Goal: Use online tool/utility: Utilize a website feature to perform a specific function

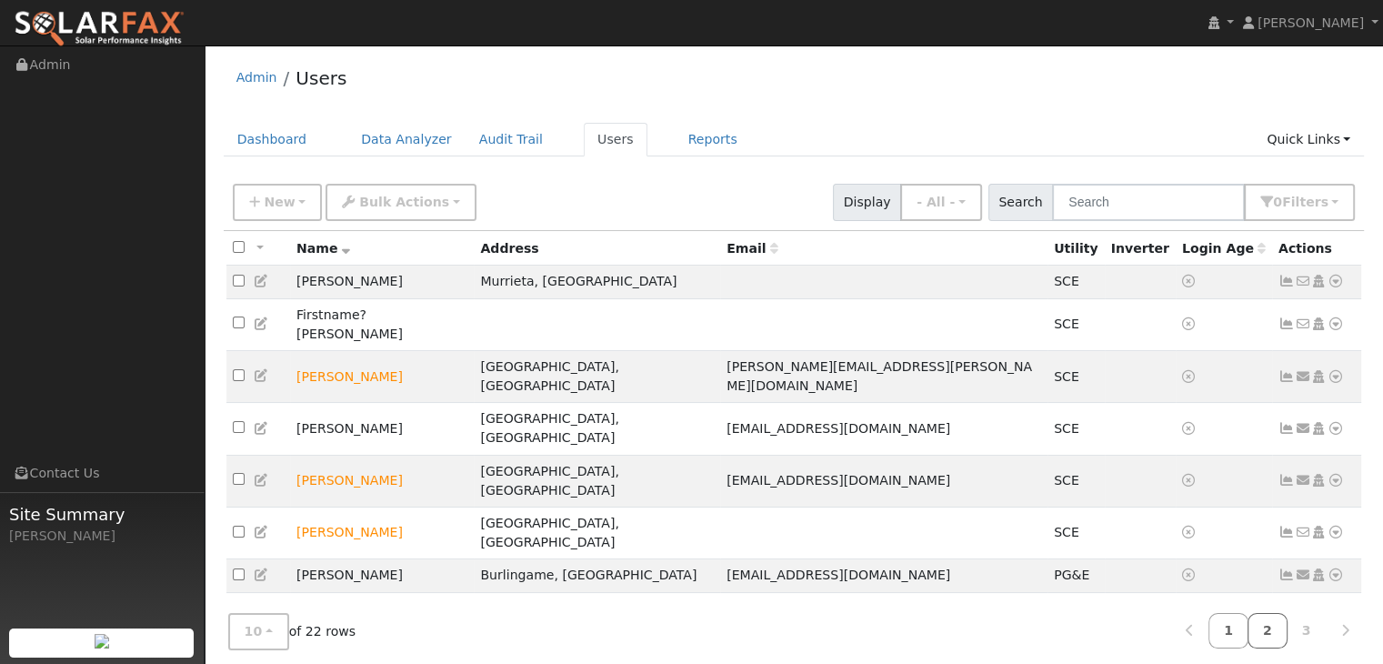
click at [1264, 627] on link "2" at bounding box center [1267, 630] width 40 height 35
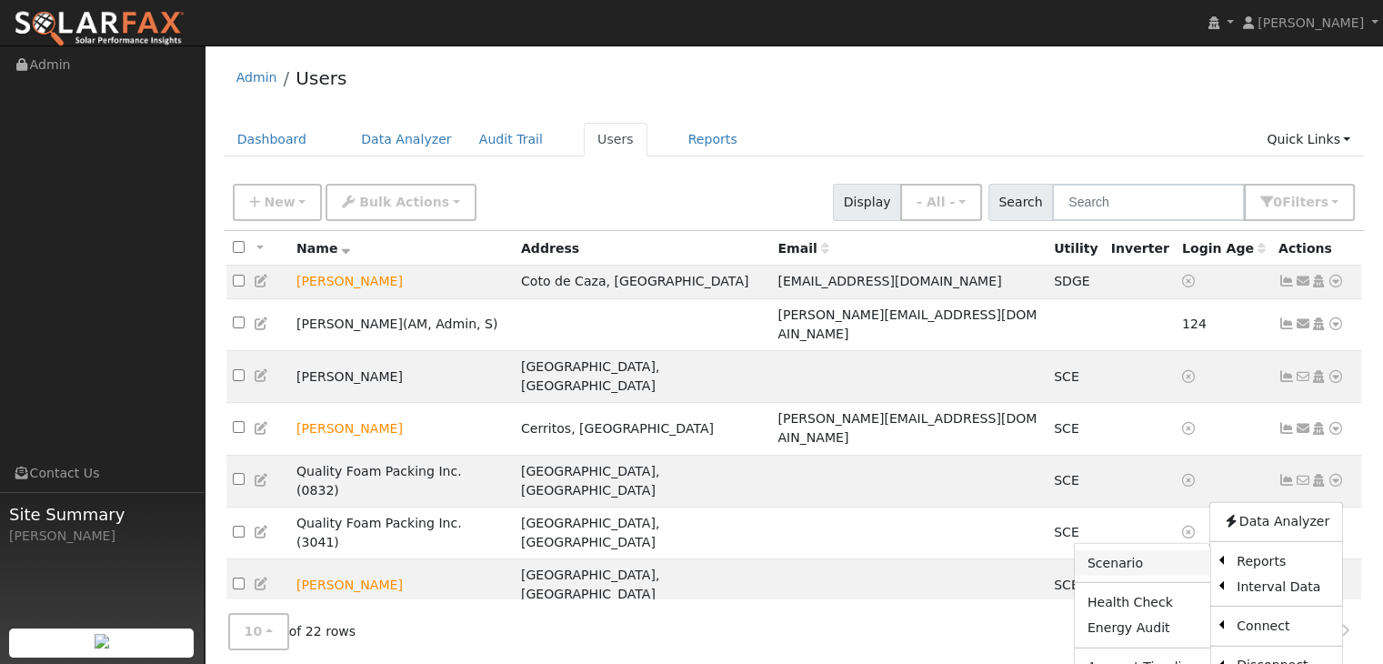
click at [1116, 550] on link "Scenario" at bounding box center [1142, 562] width 135 height 25
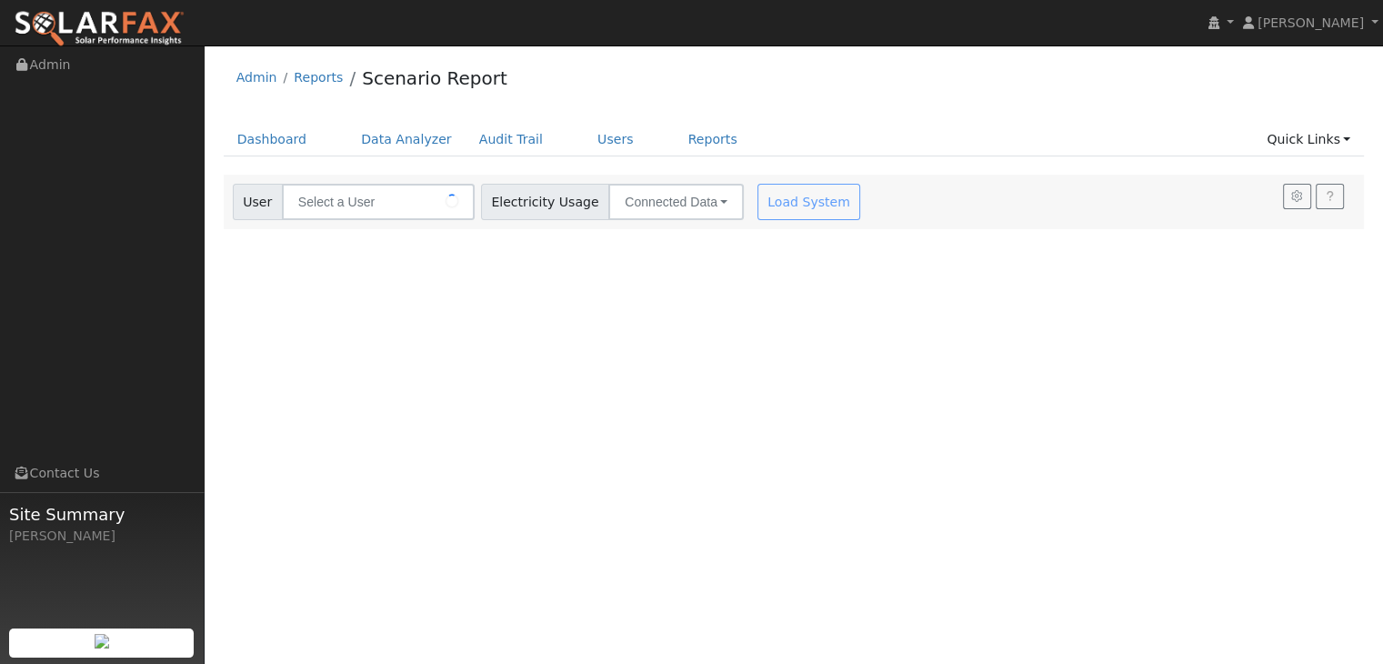
type input "[PERSON_NAME]"
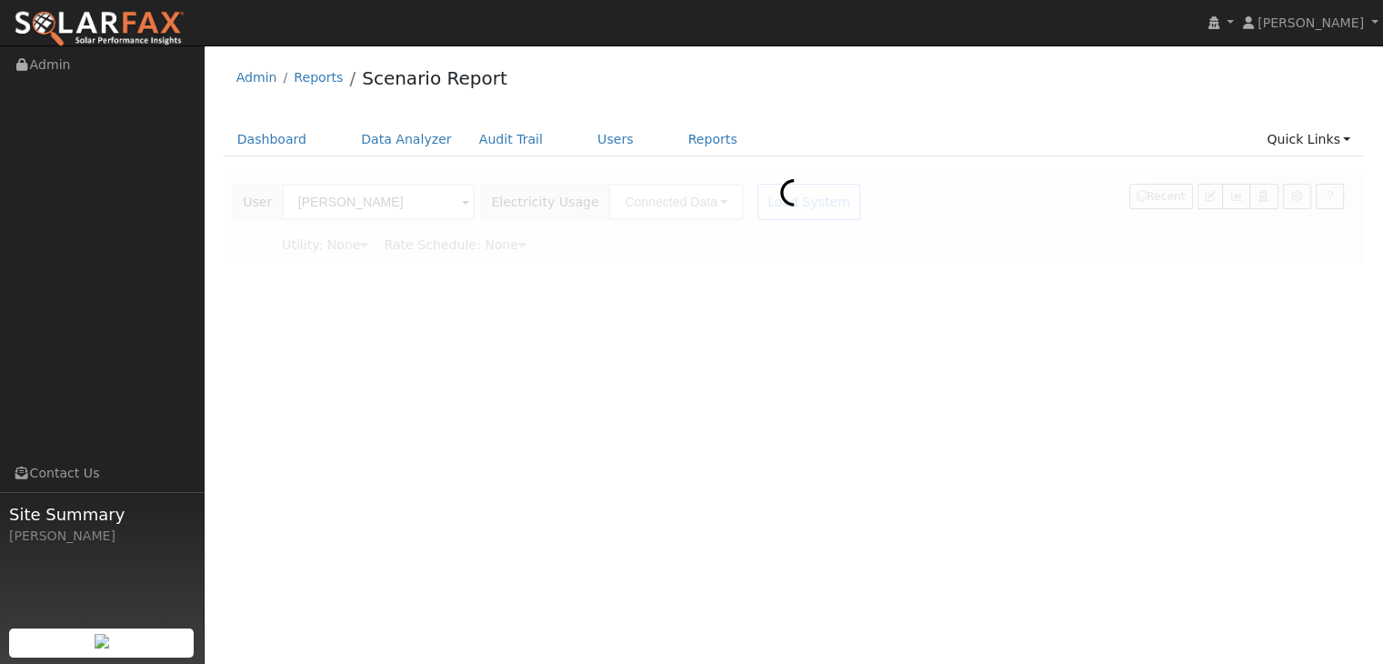
type input "Southern [US_STATE] Edison"
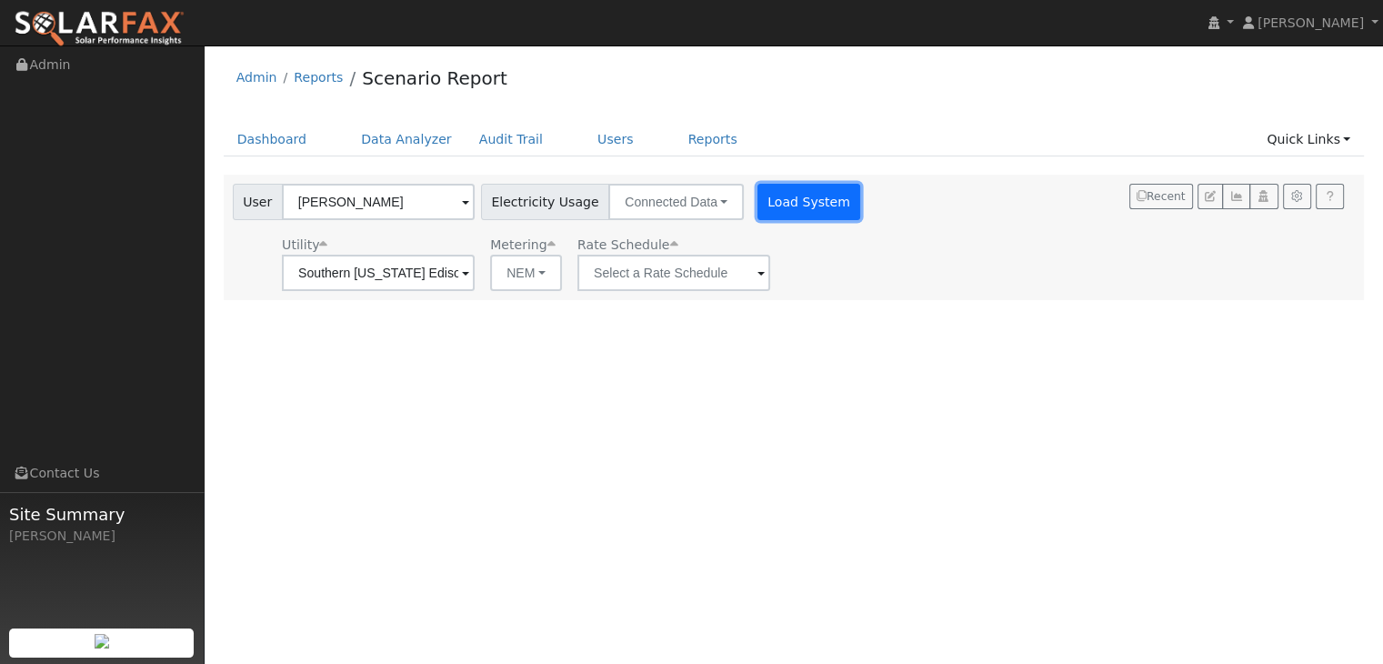
click at [795, 211] on button "Load System" at bounding box center [809, 202] width 104 height 36
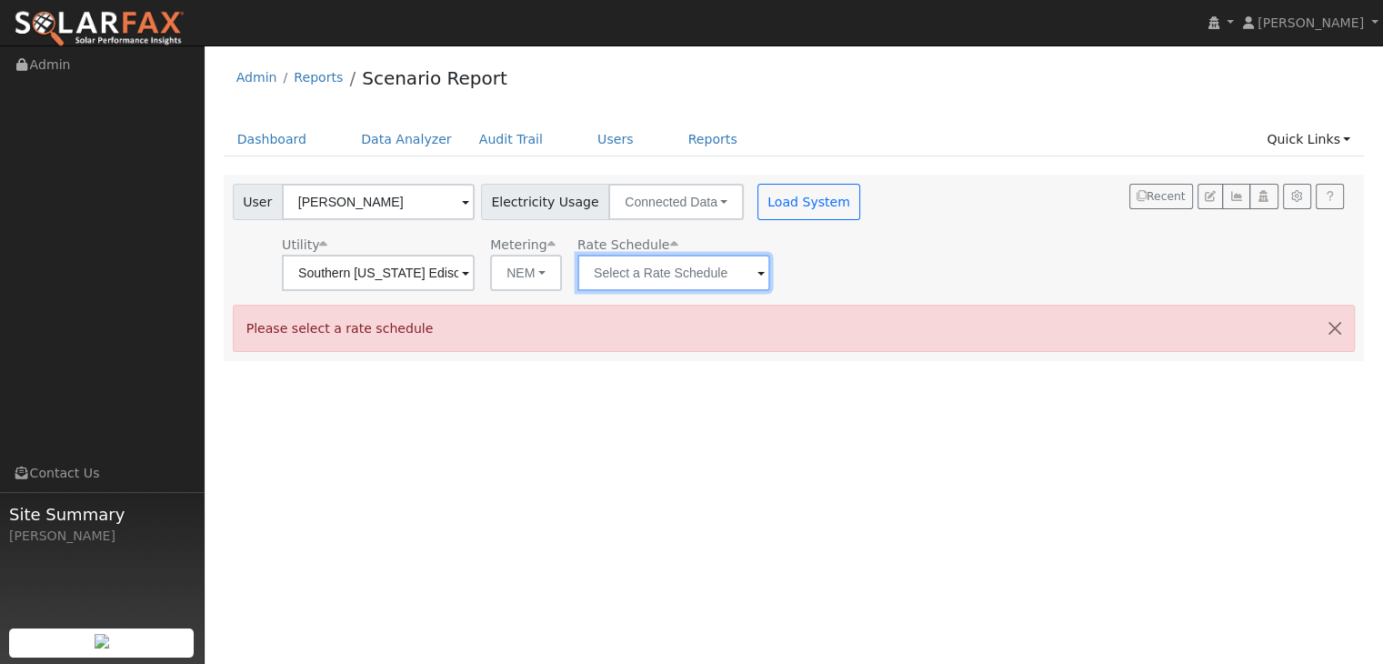
click at [764, 277] on input "text" at bounding box center [673, 273] width 193 height 36
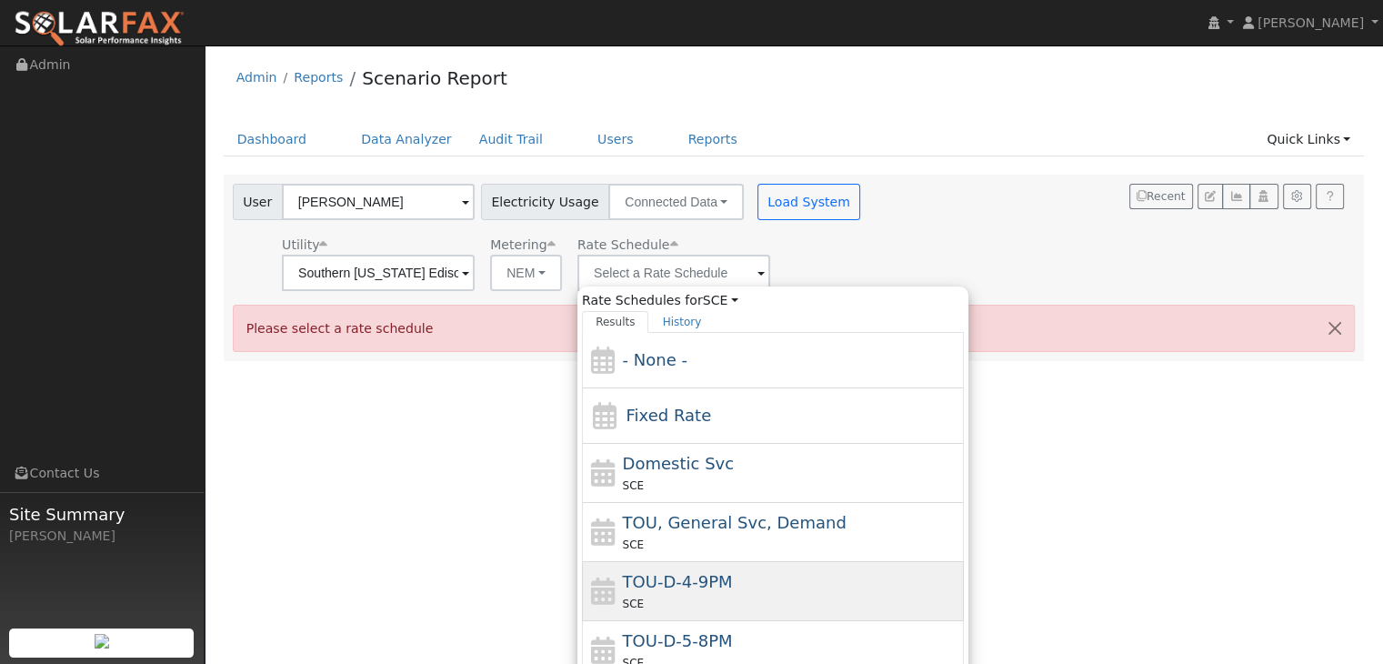
click at [796, 575] on div "TOU-D-4-9PM SCE" at bounding box center [791, 591] width 337 height 44
type input "TOU-D-4-9PM"
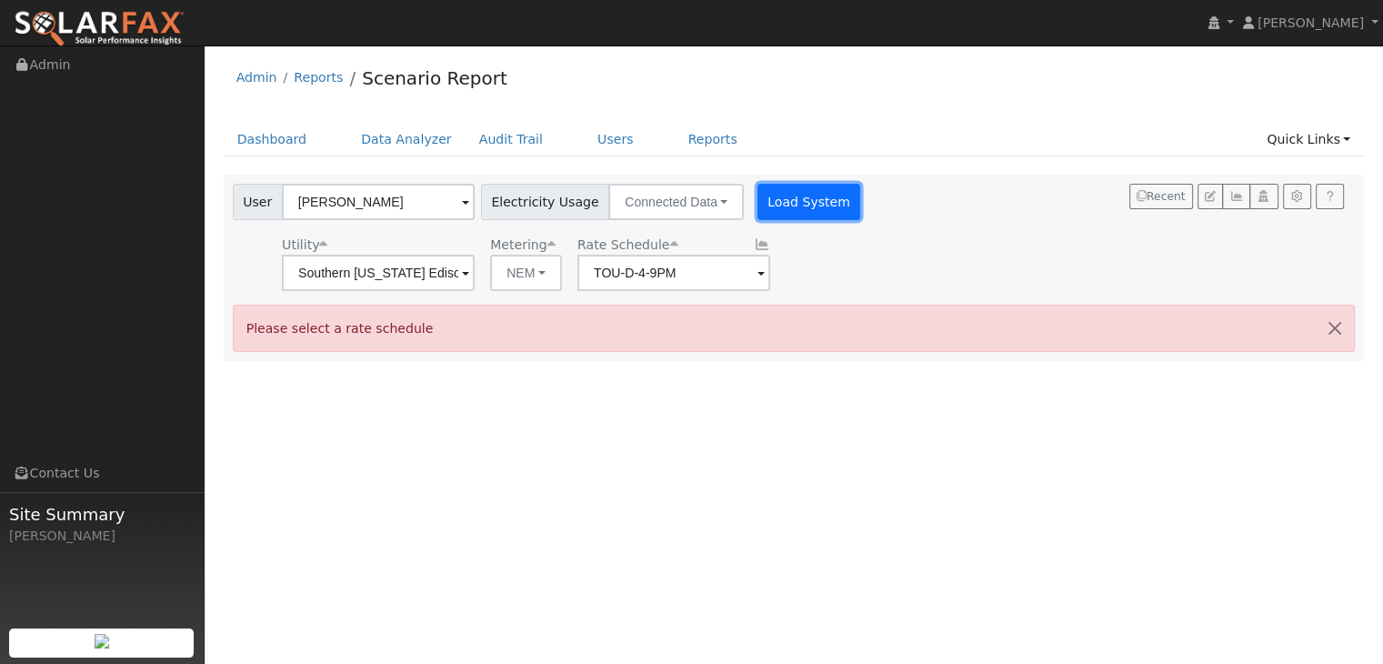
click at [797, 208] on button "Load System" at bounding box center [809, 202] width 104 height 36
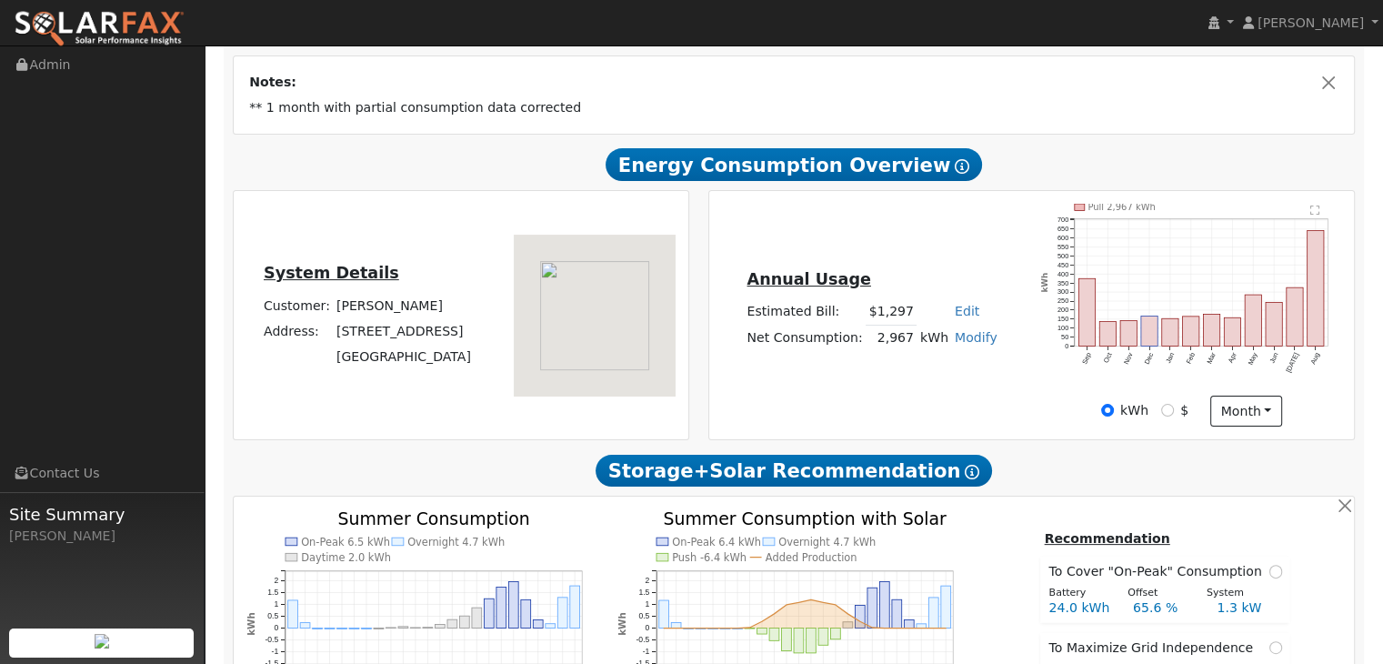
scroll to position [316, 0]
